Goal: Task Accomplishment & Management: Use online tool/utility

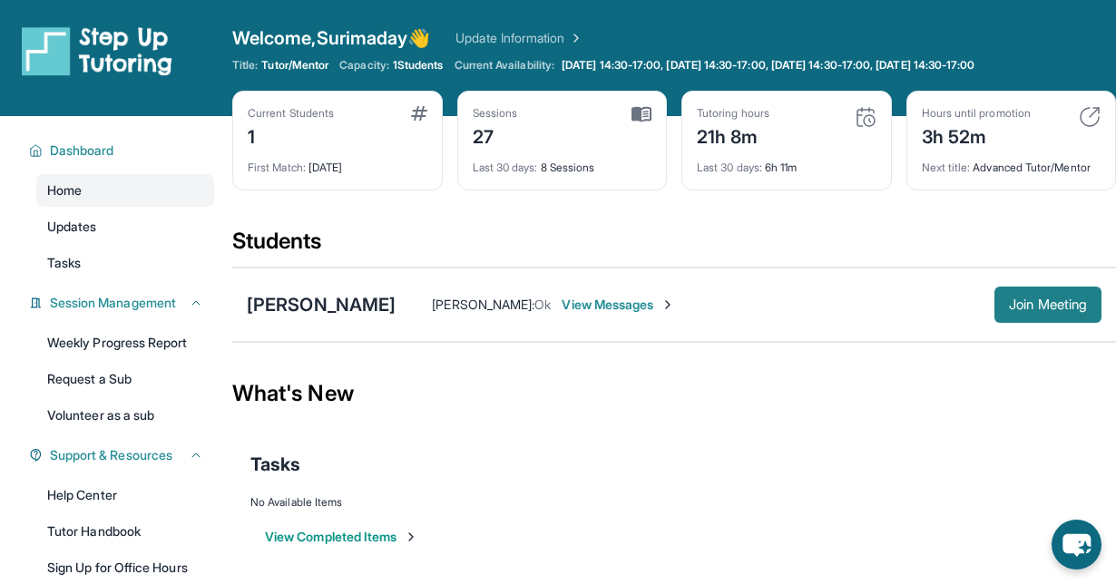
click at [1009, 308] on span "Join Meeting" at bounding box center [1048, 304] width 78 height 11
